Goal: Find specific page/section: Find specific page/section

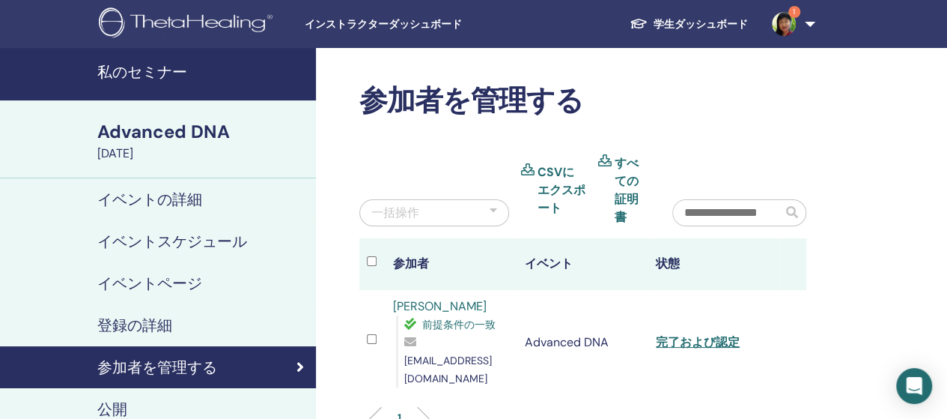
click at [164, 78] on h4 "私のセミナー" at bounding box center [202, 72] width 210 height 18
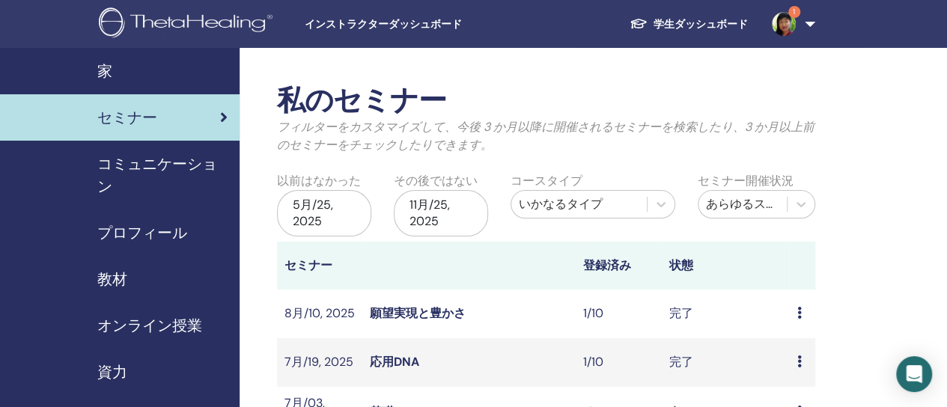
click at [144, 231] on span "プロフィール" at bounding box center [142, 233] width 90 height 22
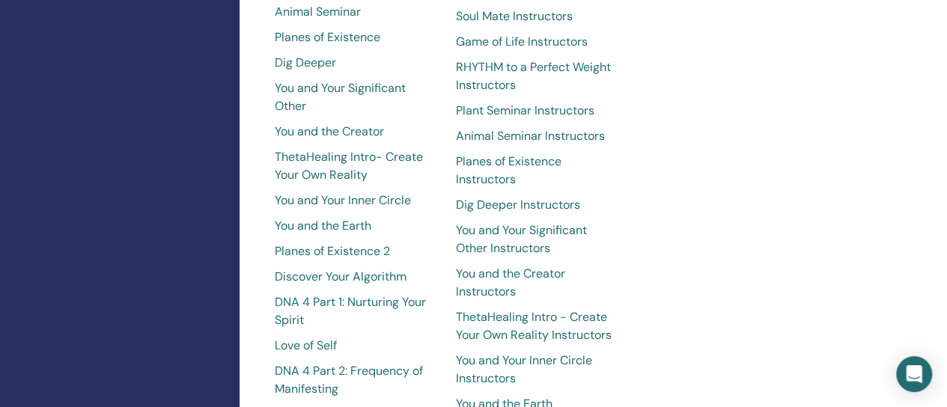
scroll to position [2771, 0]
